Goal: Task Accomplishment & Management: Manage account settings

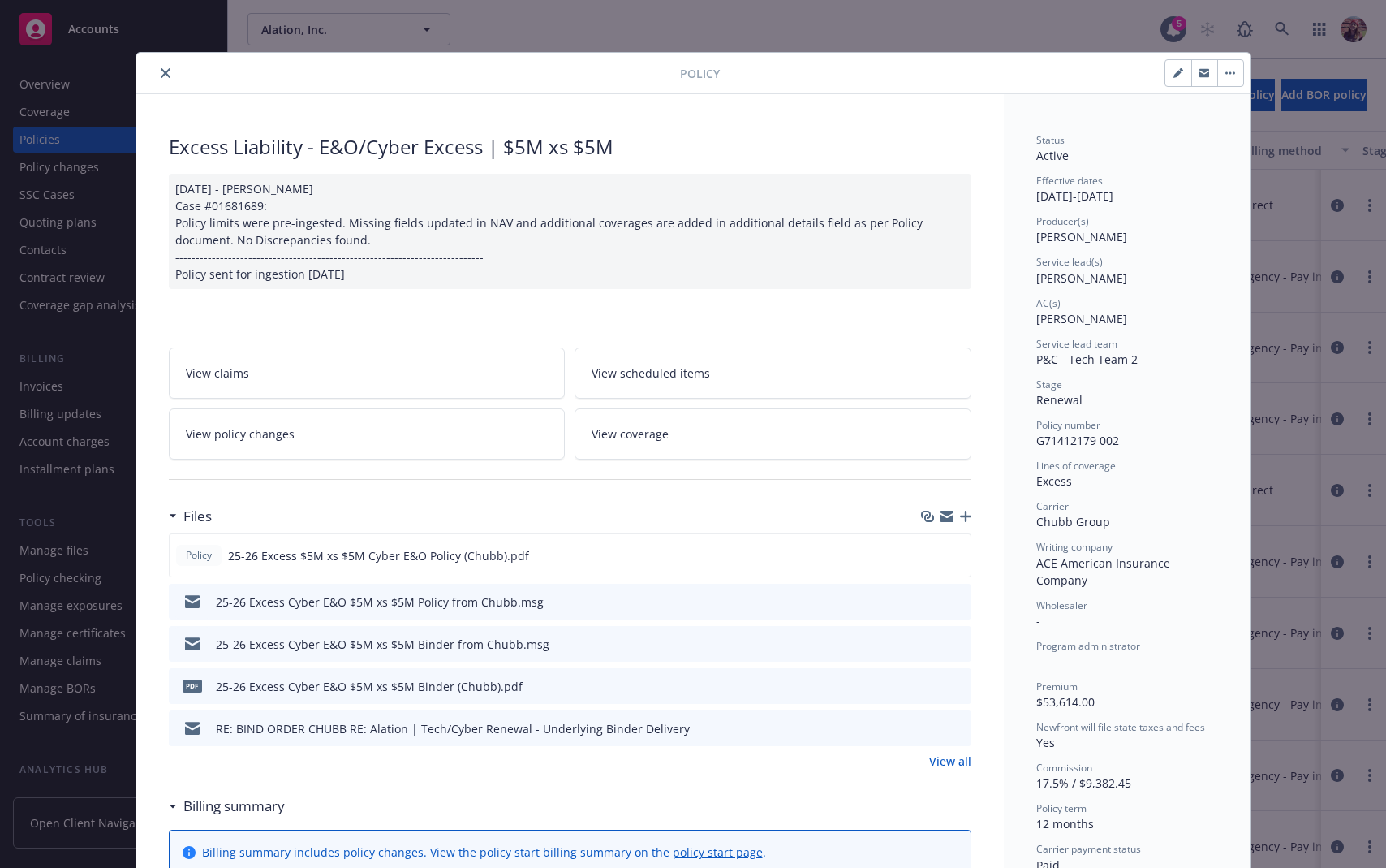
click at [1169, 82] on button "button" at bounding box center [1179, 73] width 26 height 26
select select "RENEWAL"
select select "12"
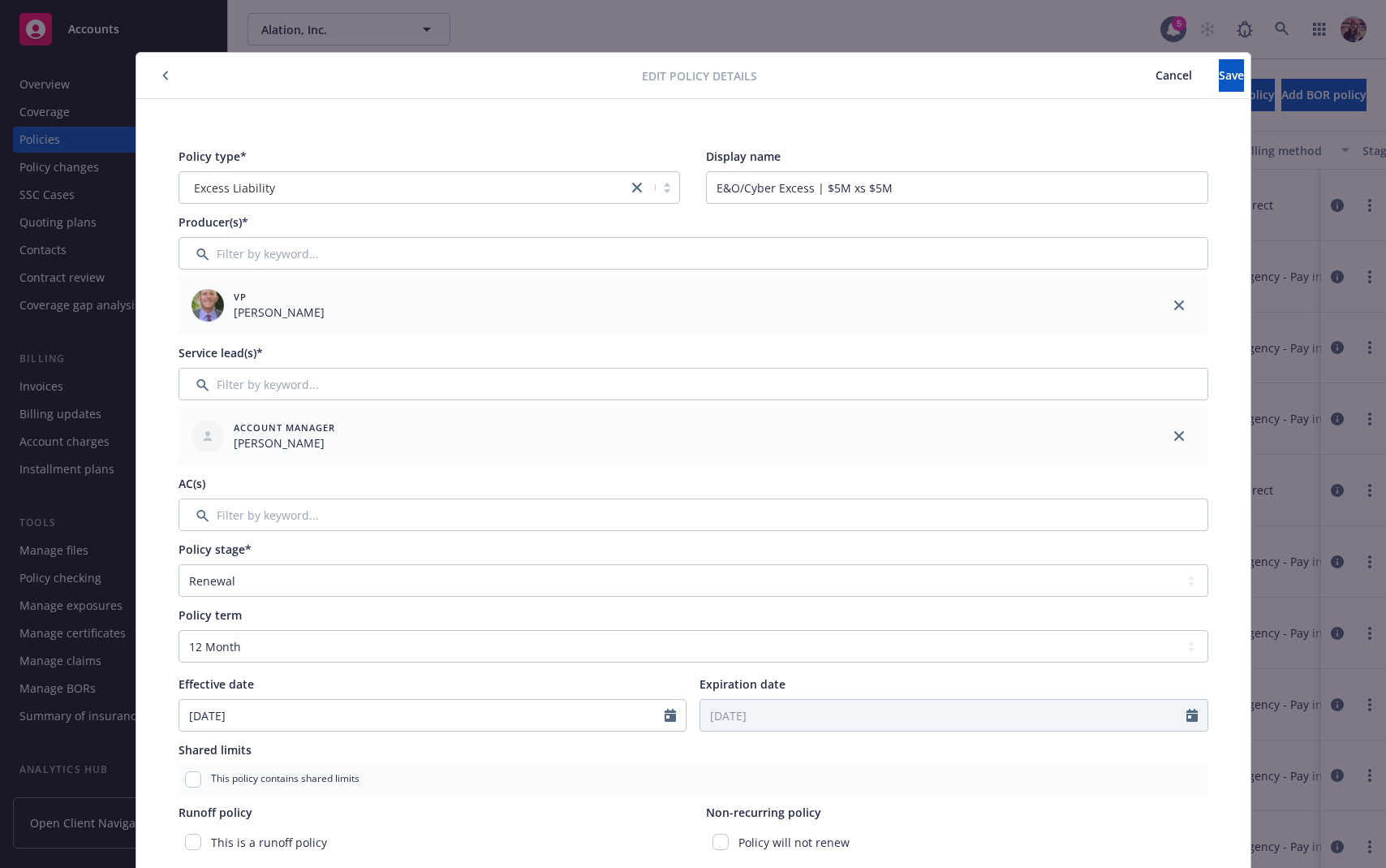
click at [1156, 68] on span "Cancel" at bounding box center [1173, 75] width 36 height 16
